Goal: Transaction & Acquisition: Purchase product/service

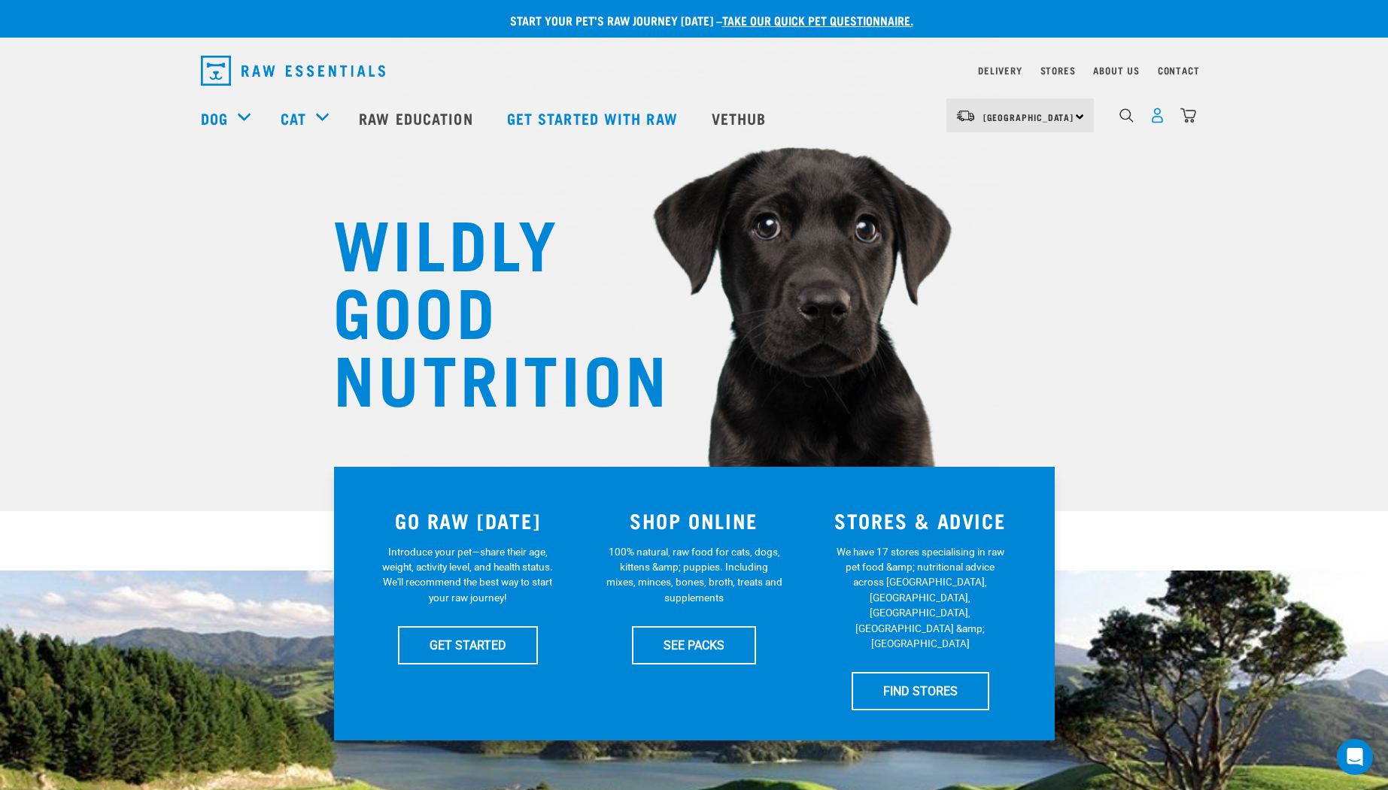
click at [1158, 120] on img "dropdown navigation" at bounding box center [1157, 116] width 16 height 16
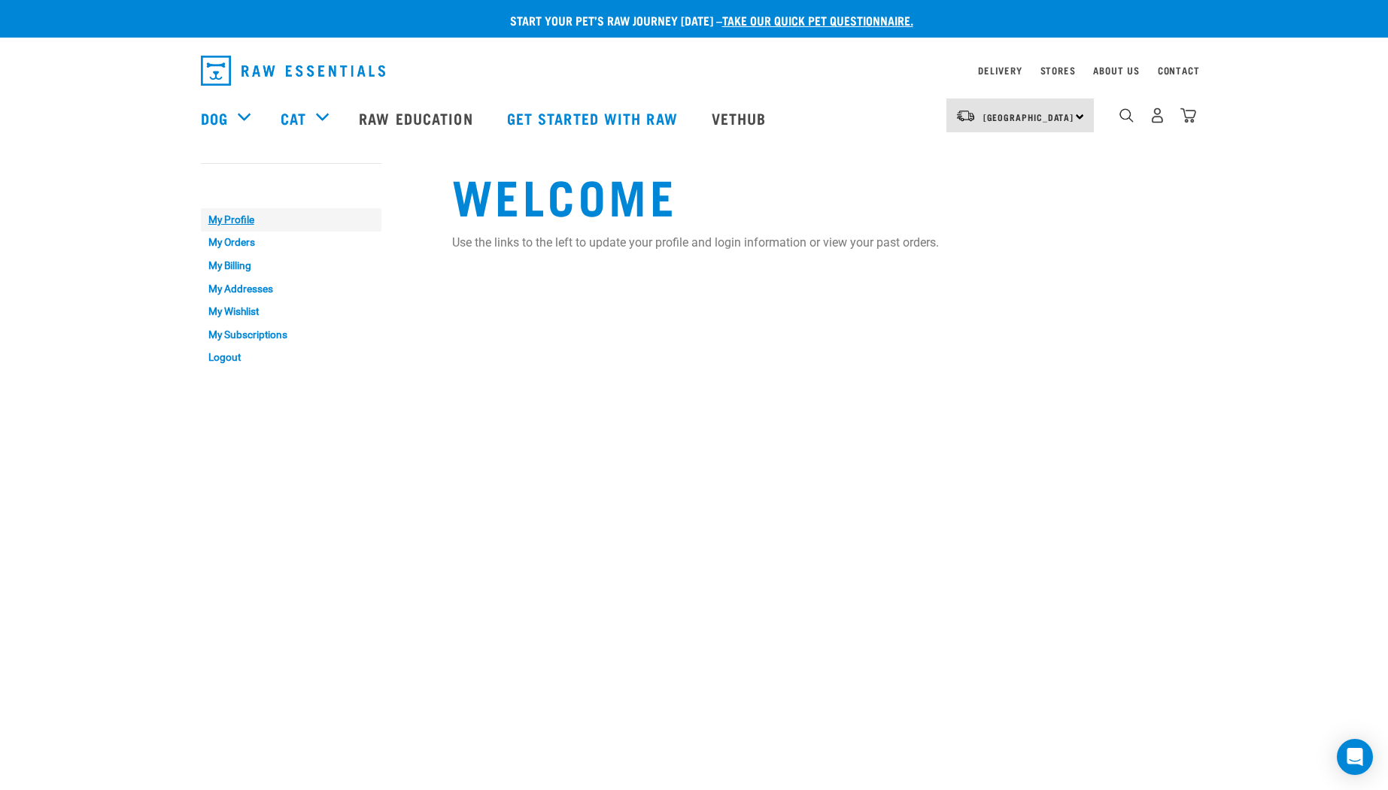
click at [238, 217] on link "My Profile" at bounding box center [291, 219] width 181 height 23
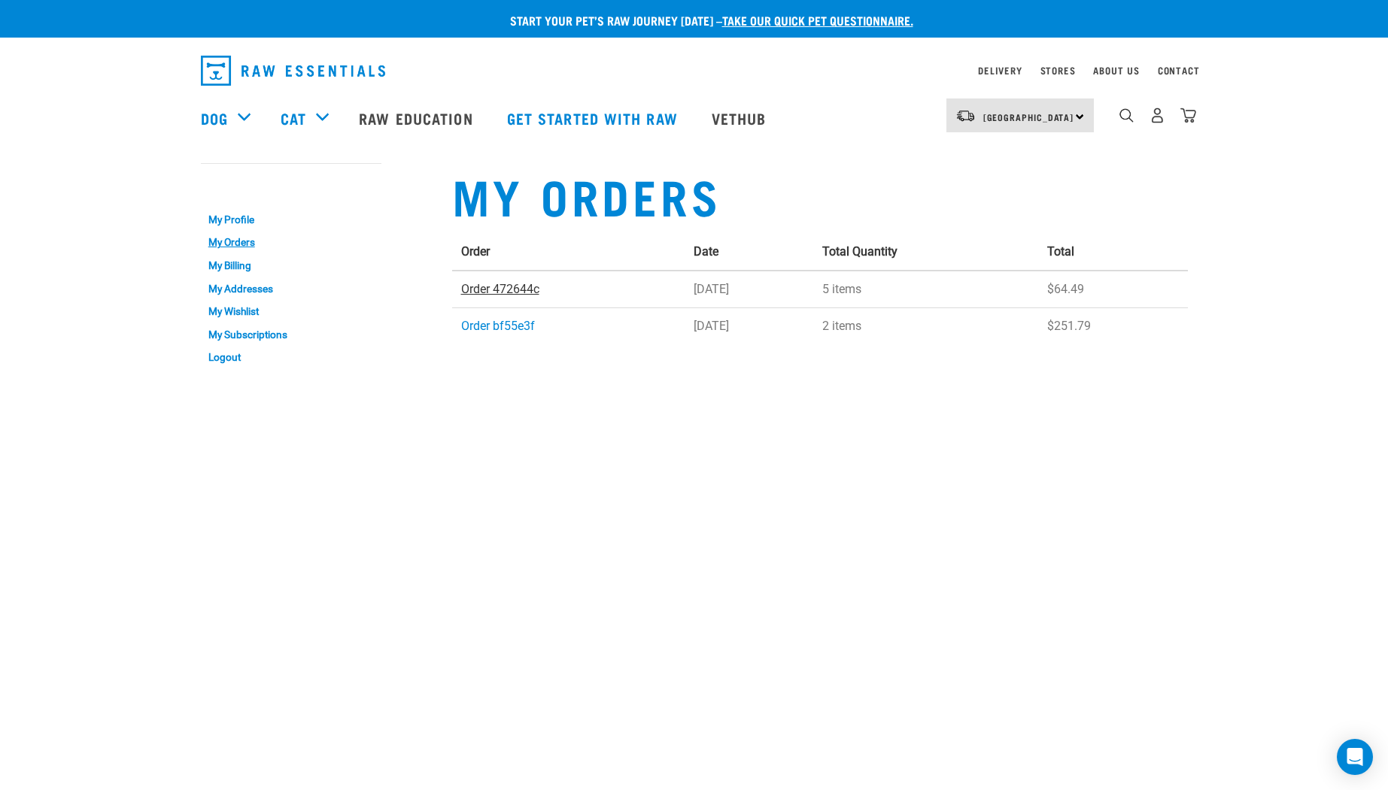
click at [498, 288] on link "Order 472644c" at bounding box center [500, 289] width 78 height 14
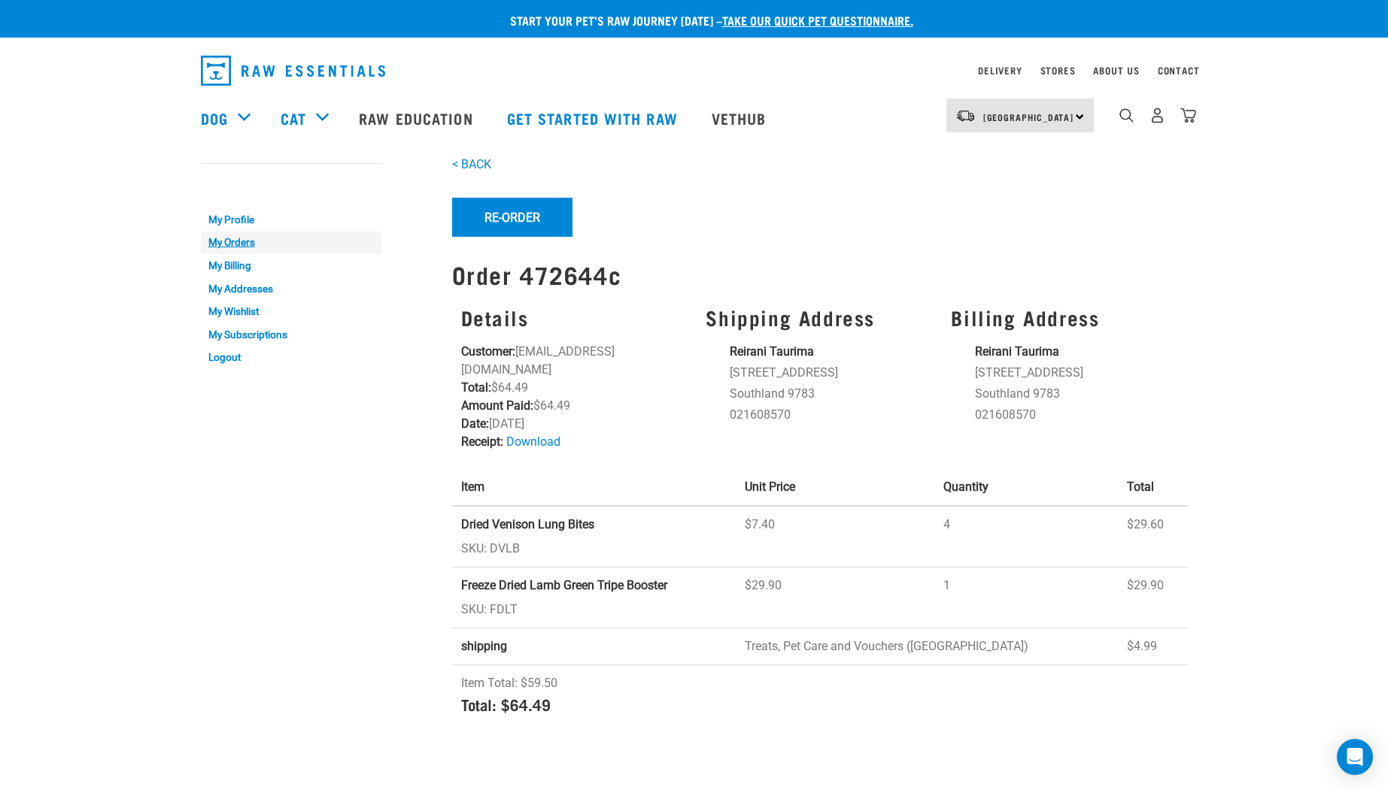
click at [246, 240] on link "My Orders" at bounding box center [291, 243] width 181 height 23
click at [245, 217] on link "My Profile" at bounding box center [291, 219] width 181 height 23
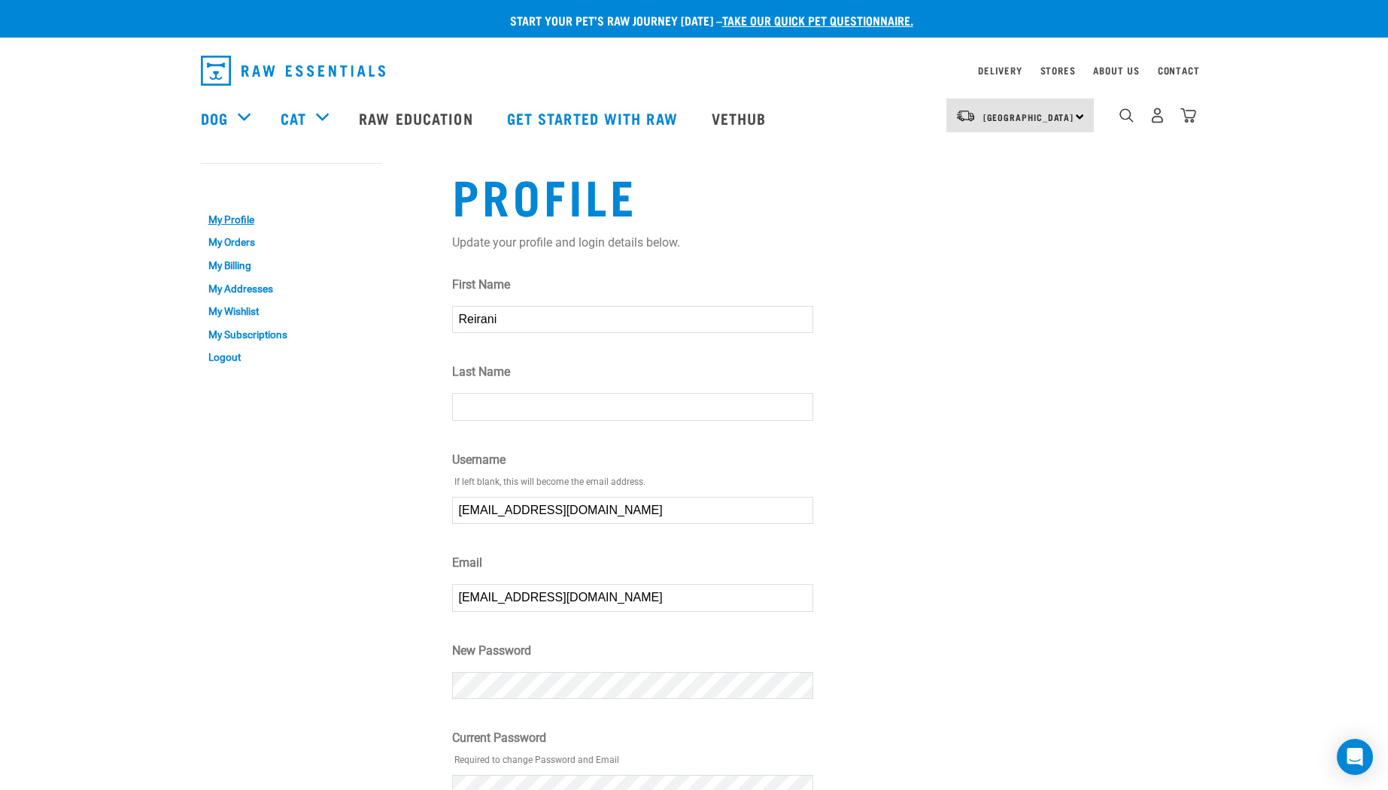
type input "Reirani"
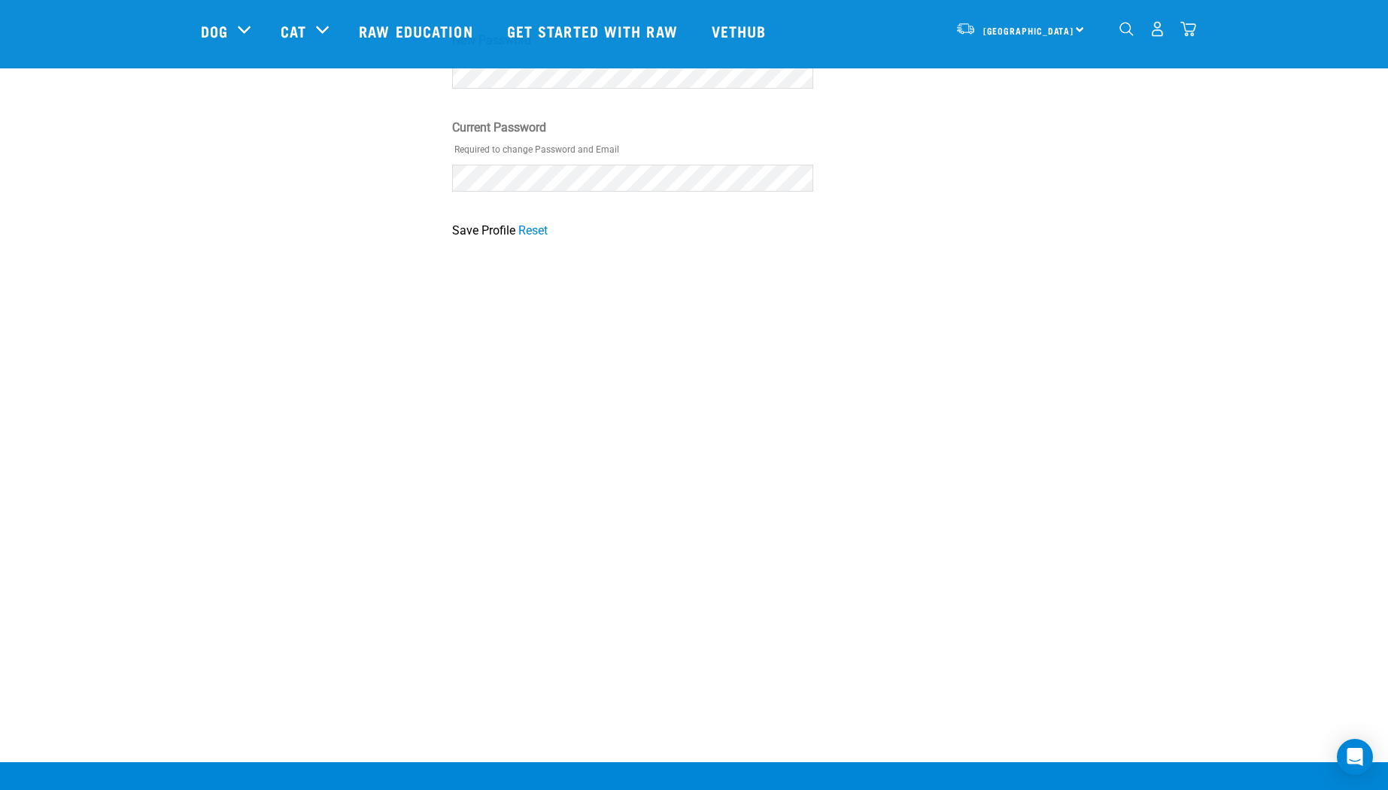
scroll to position [368, 0]
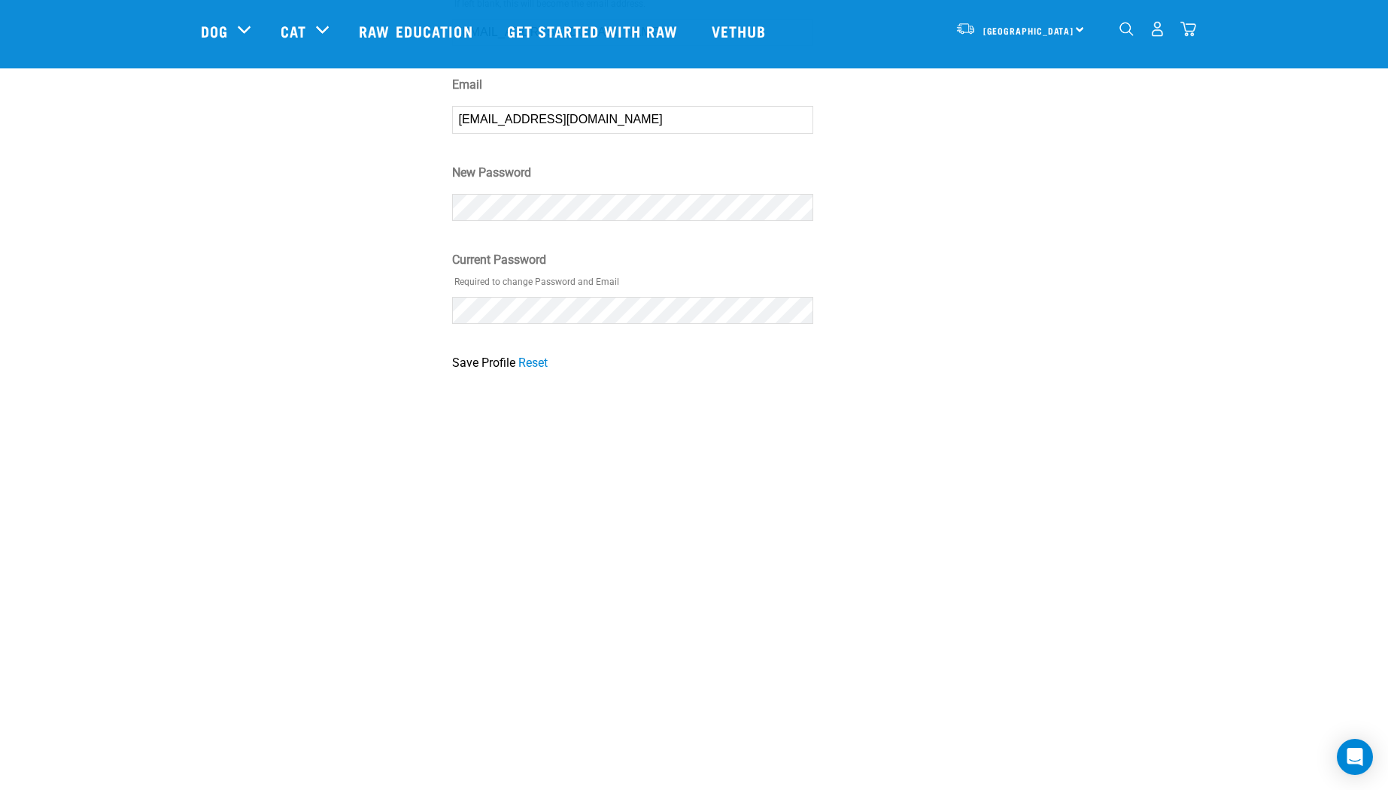
type input "Taurima"
click at [482, 366] on input "Save Profile" at bounding box center [483, 363] width 63 height 18
click at [486, 360] on input "Save Profile" at bounding box center [483, 363] width 63 height 18
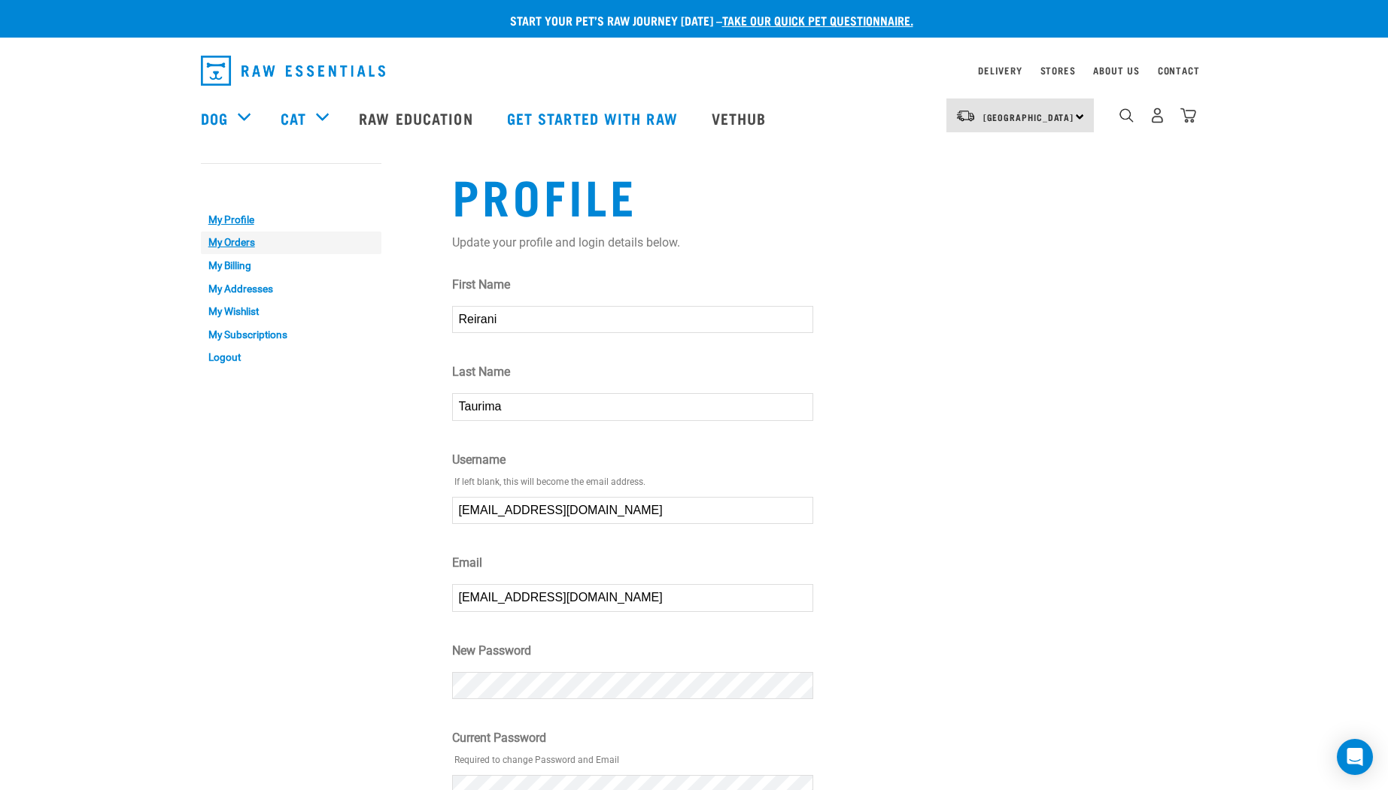
click at [244, 238] on link "My Orders" at bounding box center [291, 243] width 181 height 23
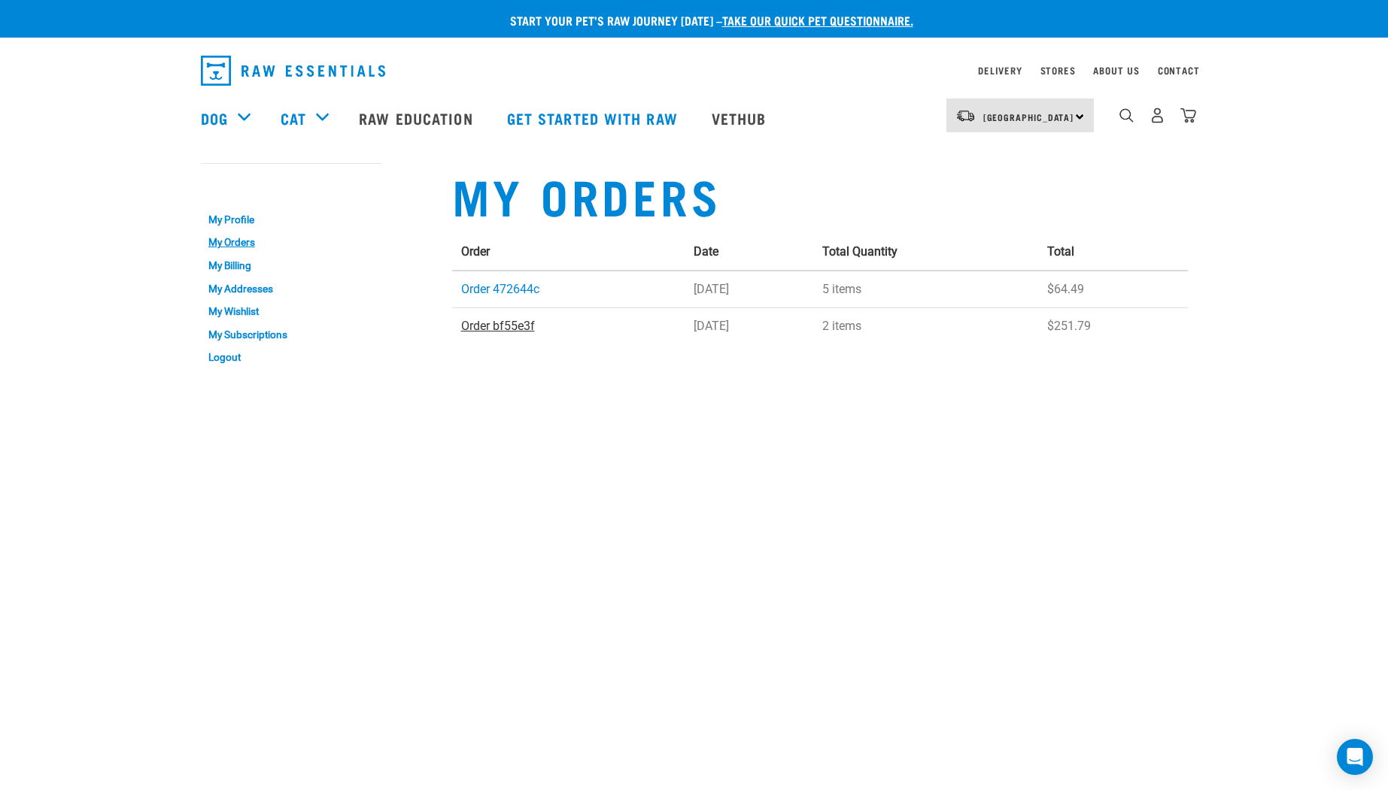
click at [484, 325] on link "Order bf55e3f" at bounding box center [498, 326] width 74 height 14
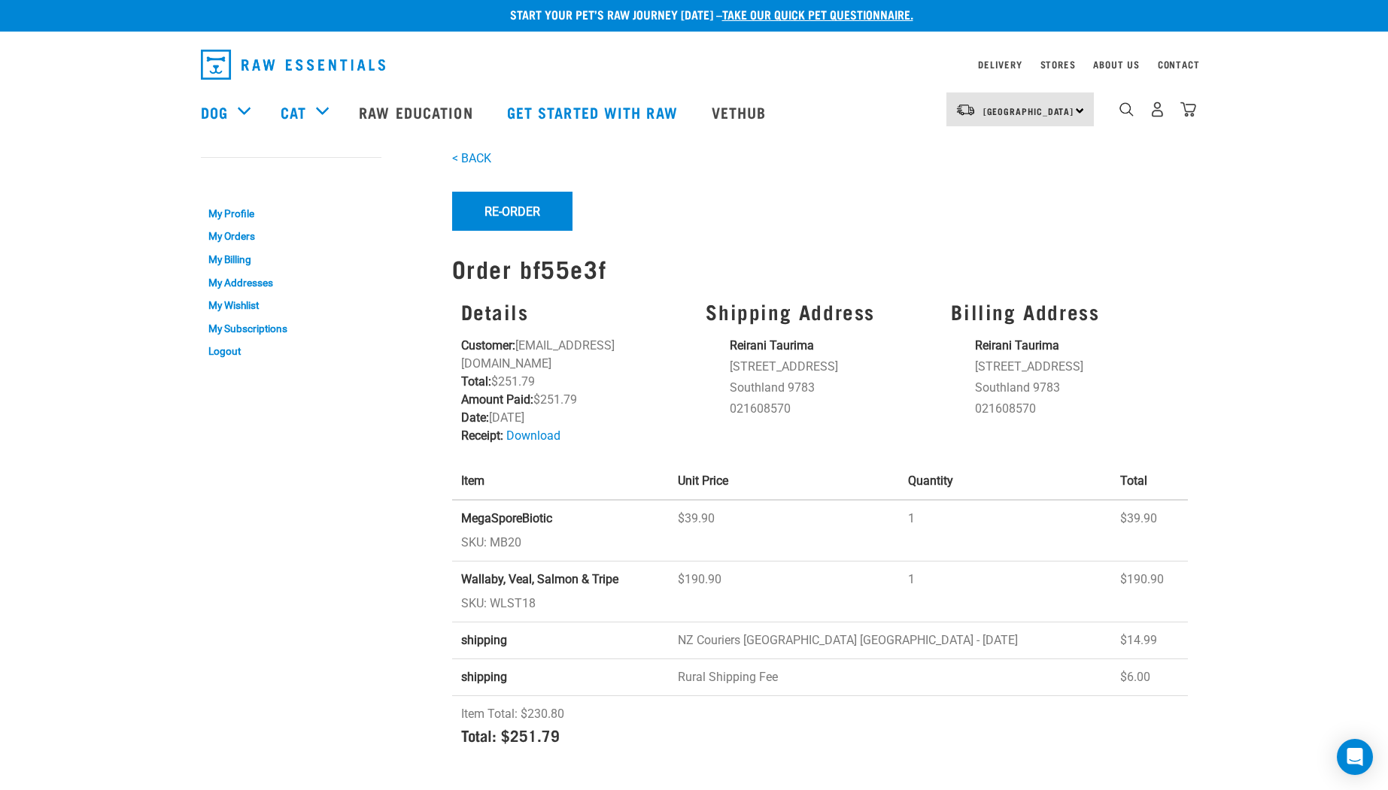
scroll to position [9, 0]
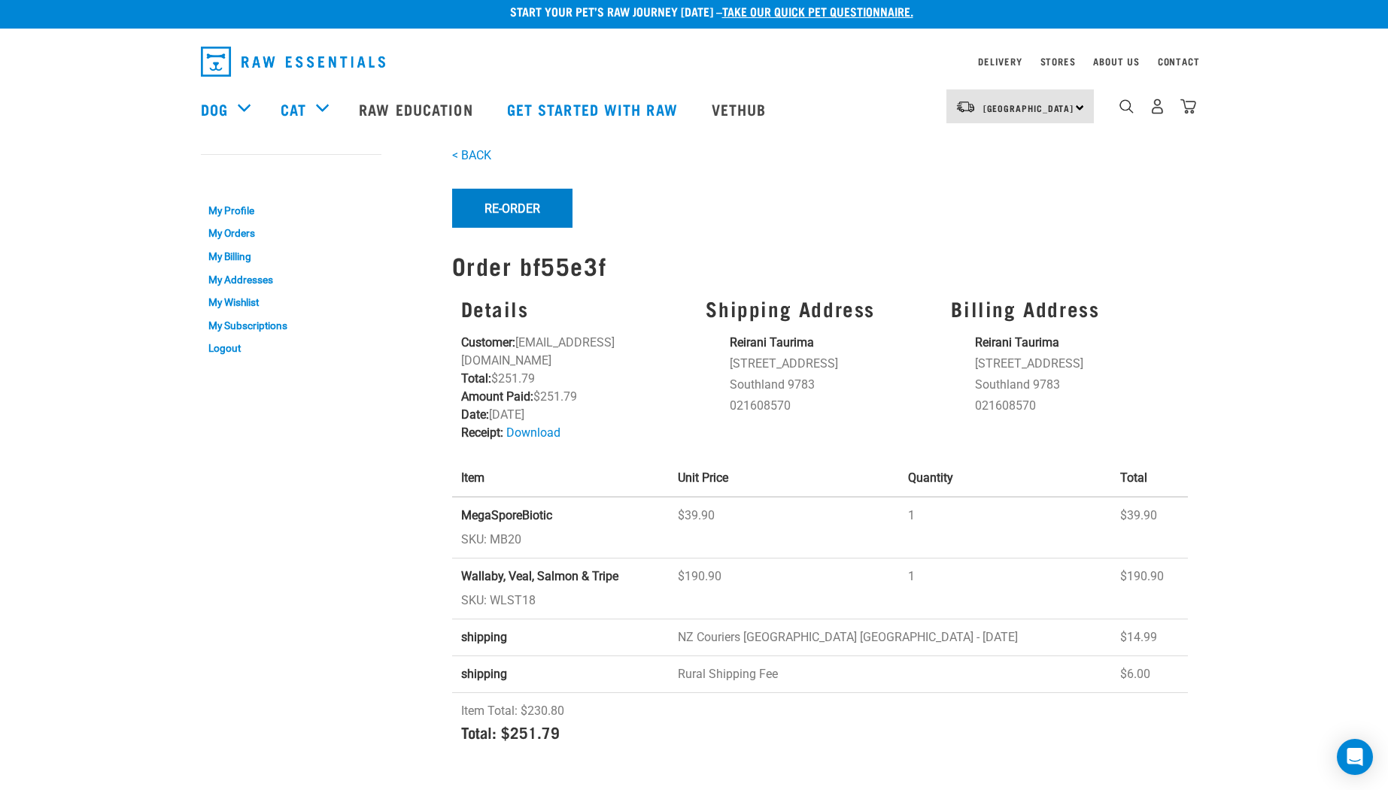
click at [518, 201] on button "Re-Order" at bounding box center [512, 208] width 120 height 39
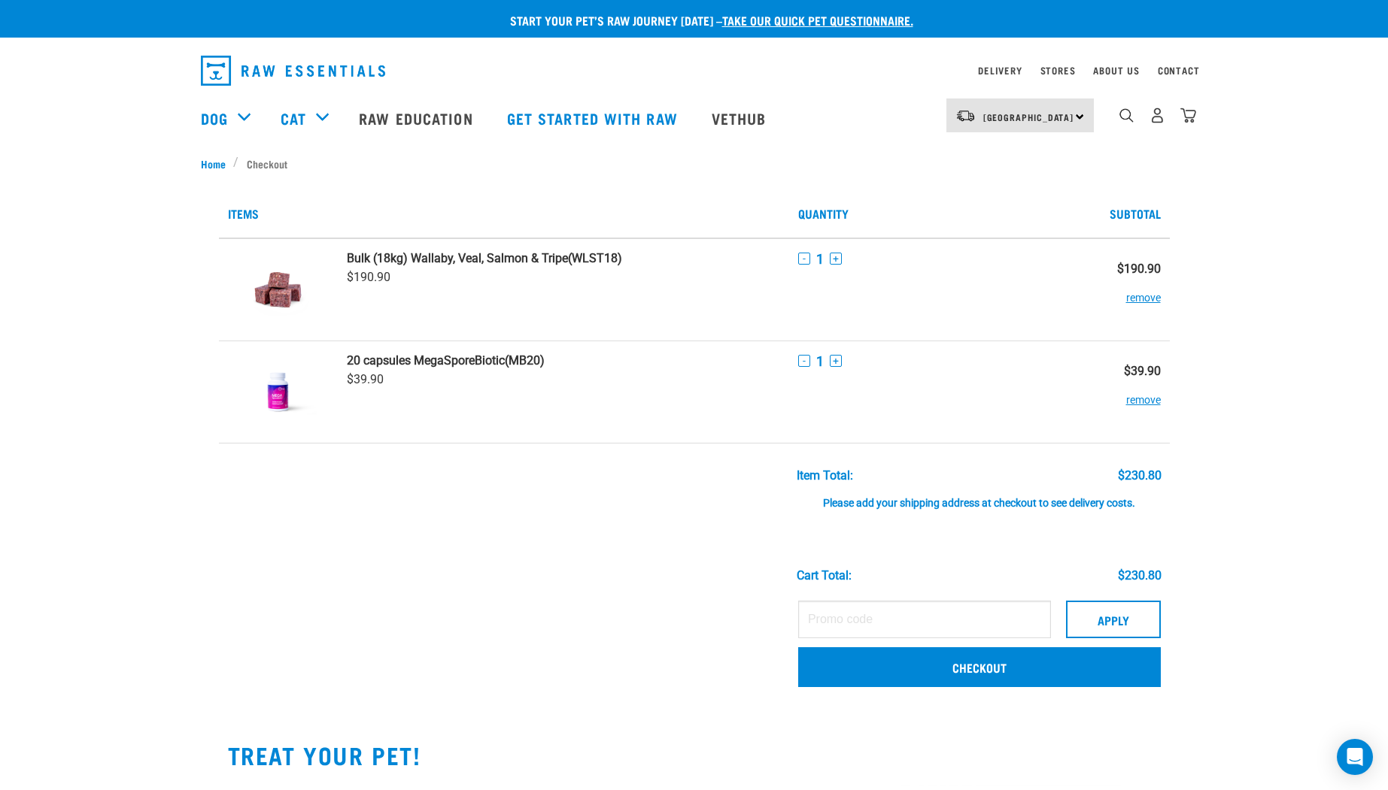
click at [1145, 399] on button "remove" at bounding box center [1143, 392] width 35 height 29
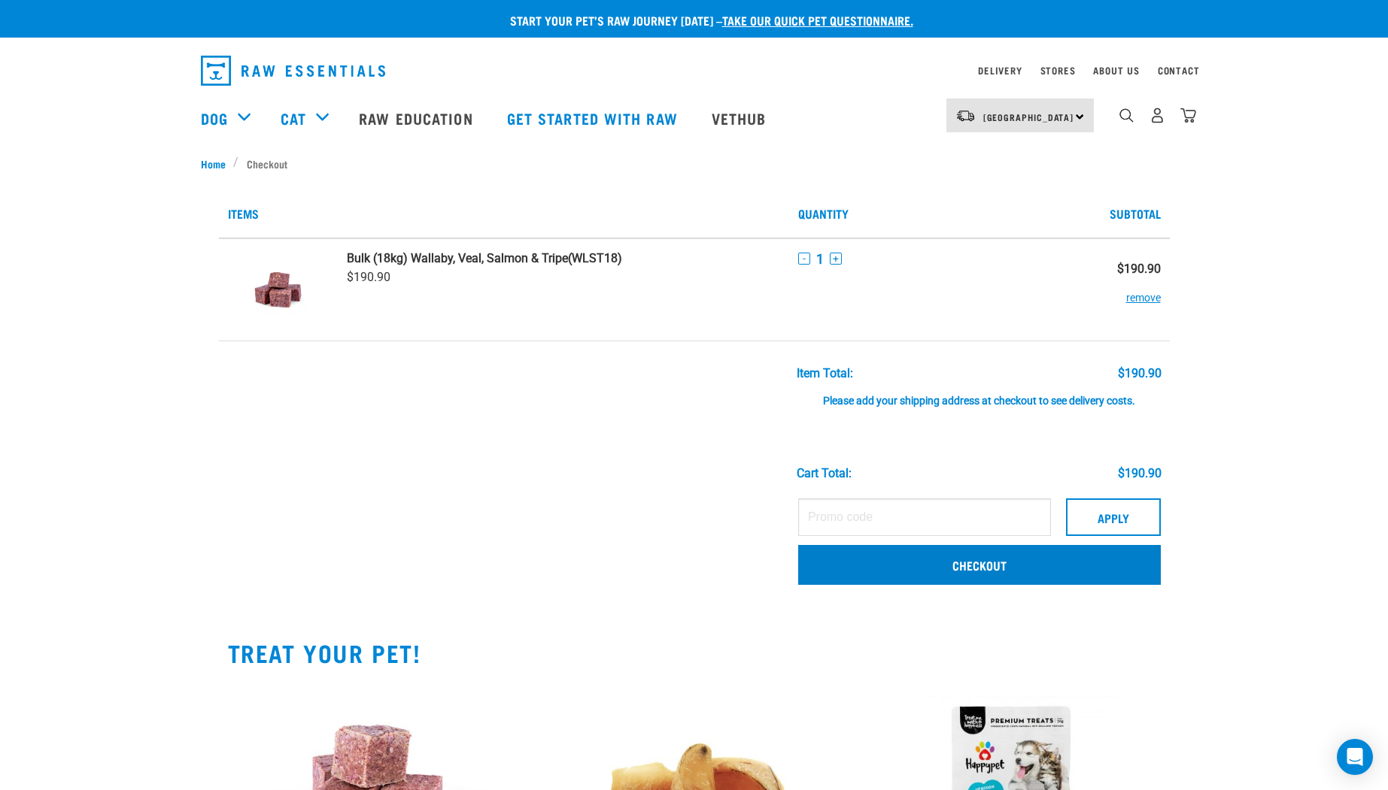
click at [966, 581] on link "Checkout" at bounding box center [979, 564] width 363 height 39
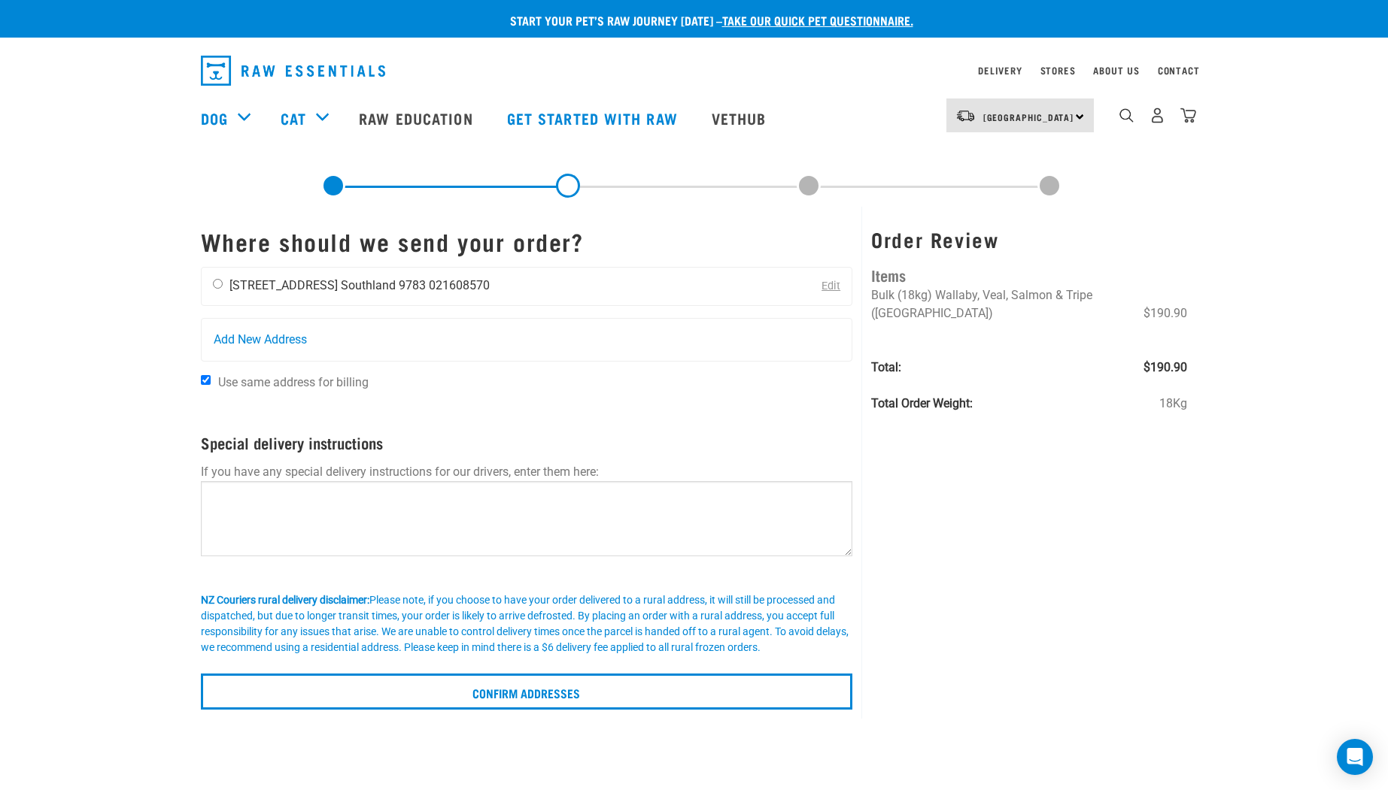
click at [215, 286] on input "radio" at bounding box center [218, 284] width 10 height 10
radio input "true"
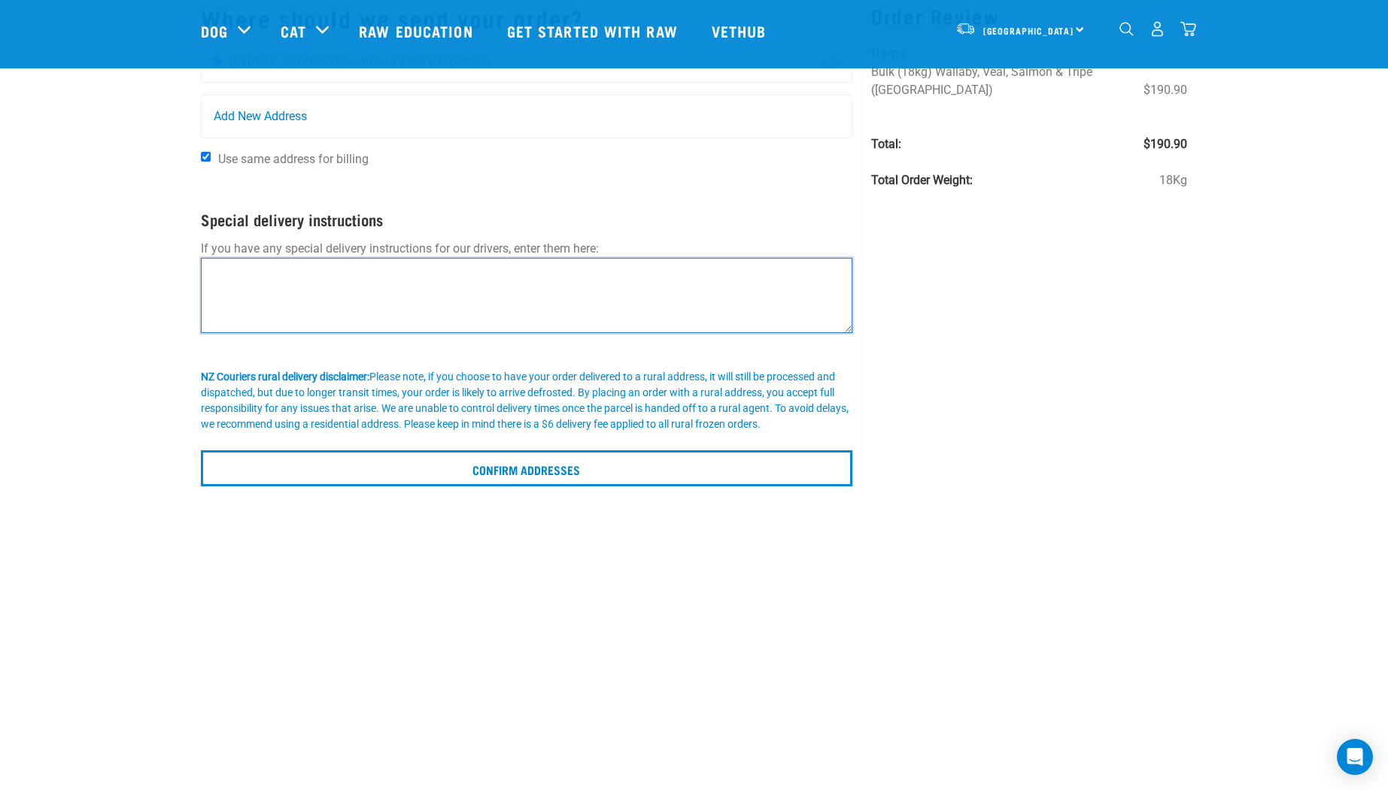
click at [285, 272] on textarea at bounding box center [527, 295] width 652 height 75
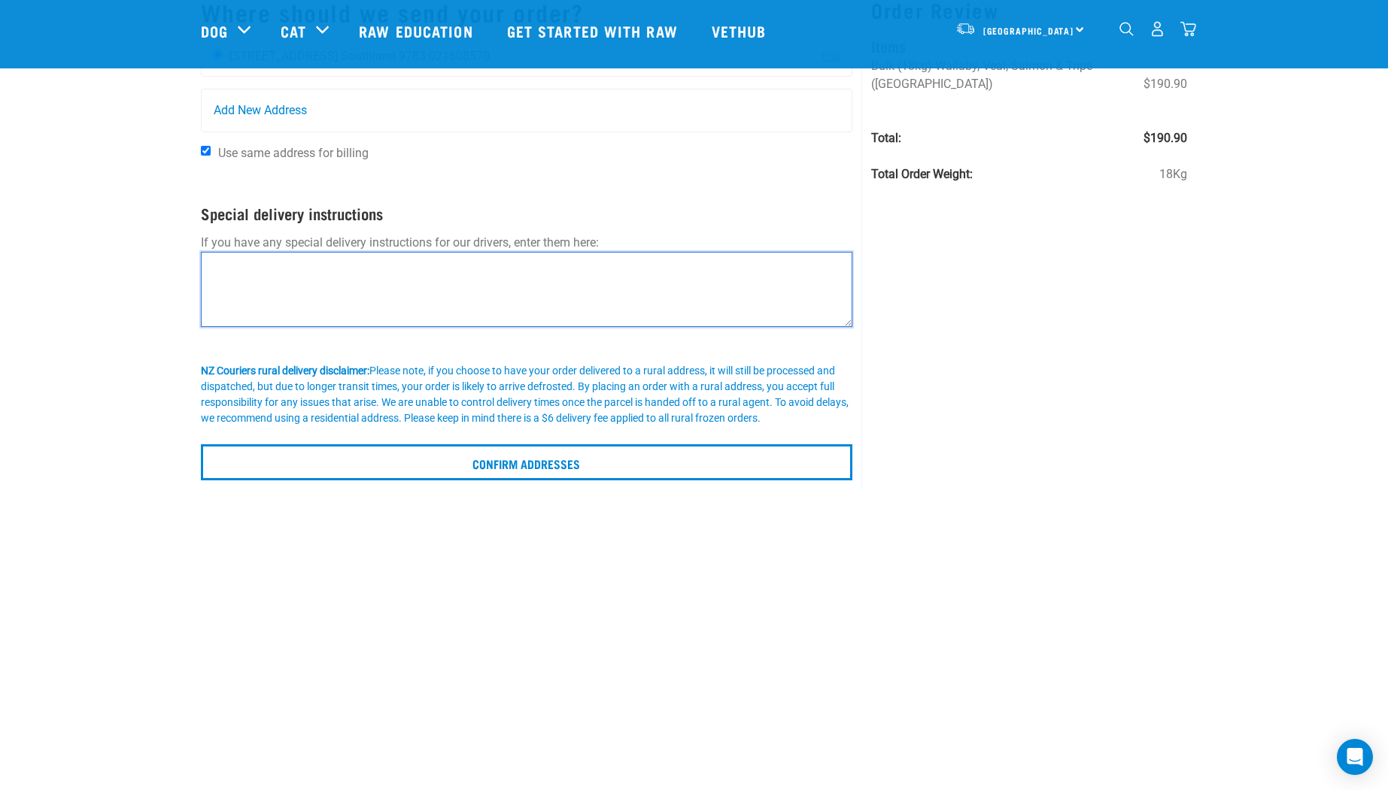
scroll to position [426, 0]
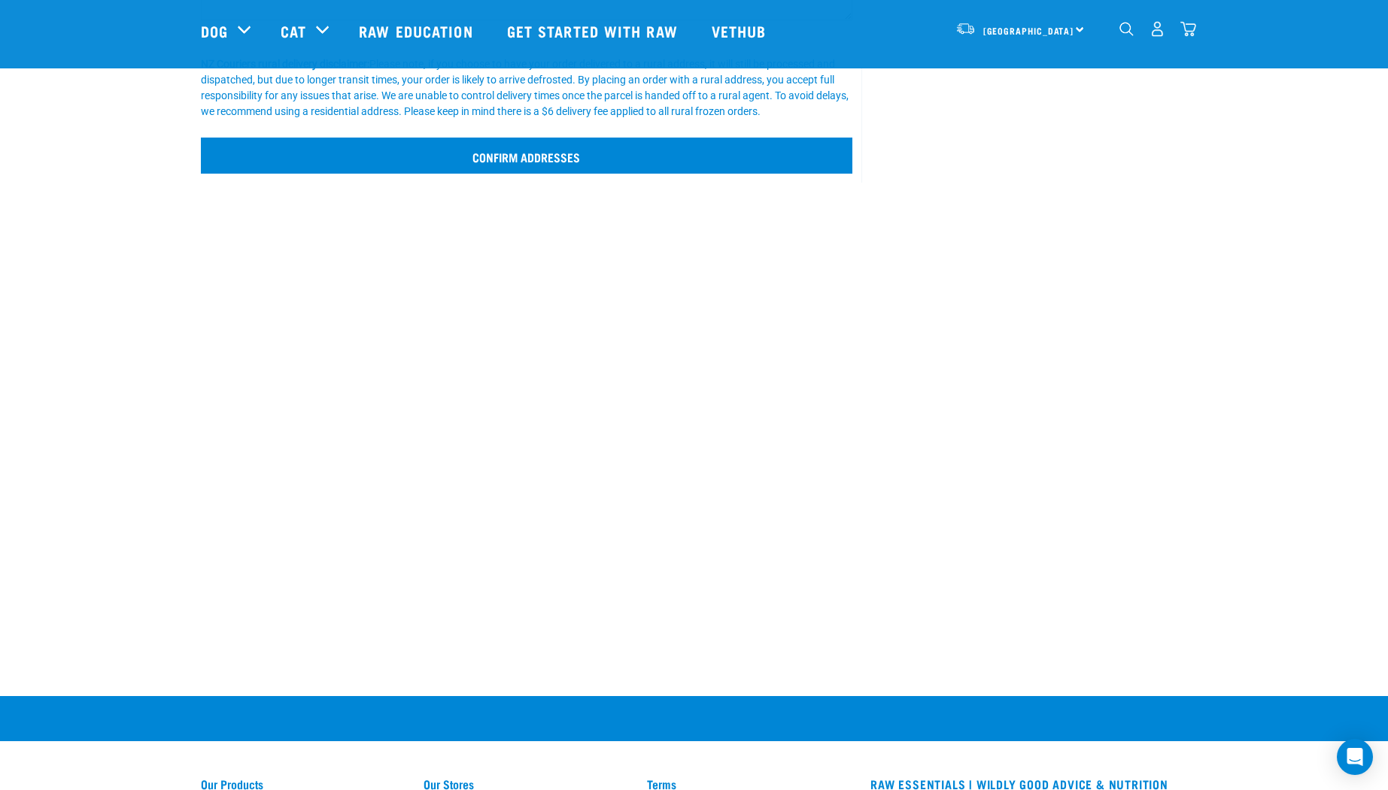
click at [451, 167] on input "Confirm addresses" at bounding box center [527, 156] width 652 height 36
